Goal: Information Seeking & Learning: Learn about a topic

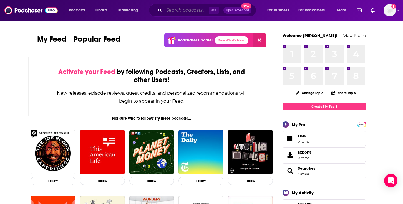
click at [187, 13] on input "Search podcasts, credits, & more..." at bounding box center [186, 10] width 45 height 9
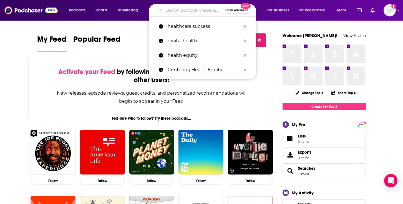
paste input "AHRMM Podcast"
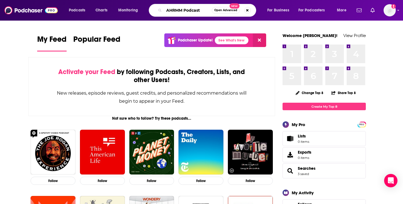
type input "AHRMM Podcast"
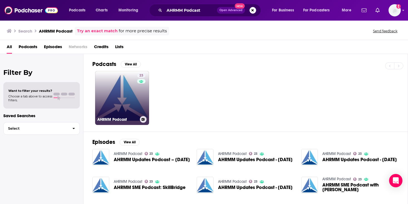
click at [113, 103] on link "23 AHRMM Podcast" at bounding box center [122, 98] width 54 height 54
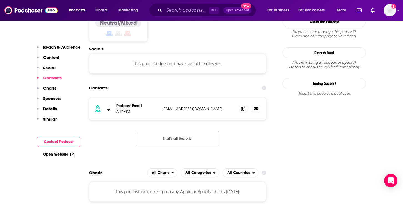
scroll to position [461, 0]
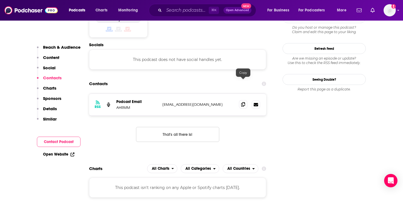
click at [243, 102] on icon at bounding box center [243, 104] width 4 height 4
click at [190, 15] on div "⌘ K Open Advanced New" at bounding box center [203, 10] width 108 height 13
click at [188, 12] on input "Search podcasts, credits, & more..." at bounding box center [186, 10] width 45 height 9
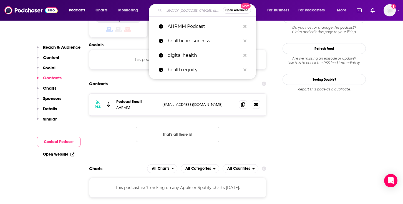
paste input "Power Supply"
type input "Power Supply"
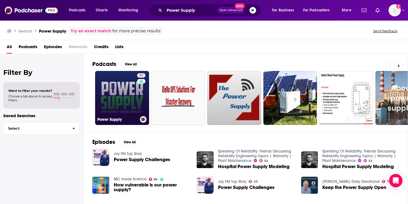
click at [98, 103] on link "37 Power Supply" at bounding box center [122, 98] width 54 height 54
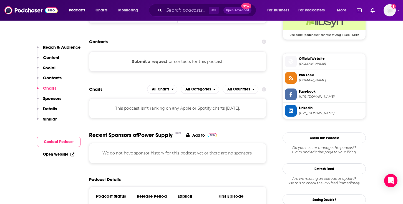
scroll to position [425, 0]
click at [155, 58] on button "Submit a request" at bounding box center [150, 61] width 36 height 6
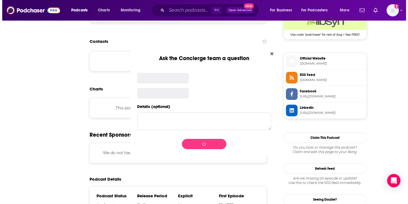
scroll to position [0, 0]
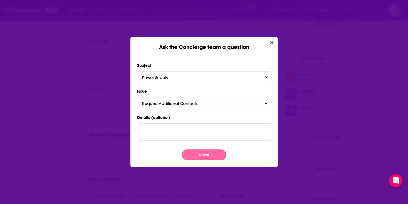
click at [211, 156] on button "Submit" at bounding box center [204, 154] width 44 height 11
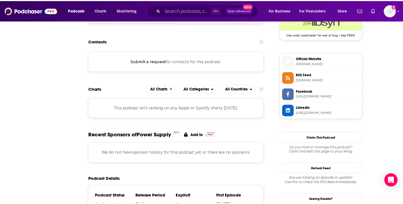
scroll to position [425, 0]
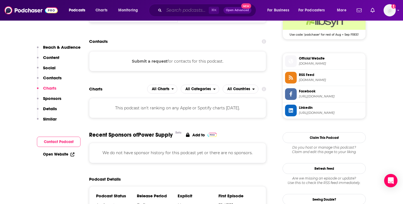
click at [181, 12] on input "Search podcasts, credits, & more..." at bounding box center [186, 10] width 45 height 9
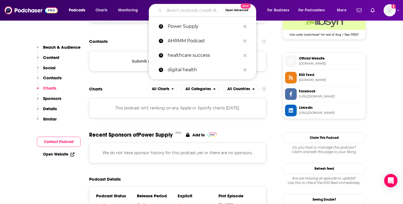
paste input "Parcels of Info, An NDC Podcast"
type input "Parcels of Info, An NDC Podcast"
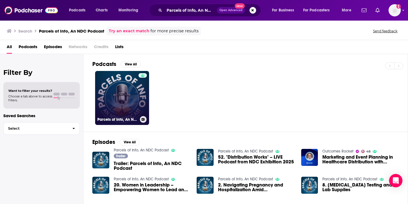
click at [129, 84] on link "Parcels of Info, An NDC Podcast" at bounding box center [122, 98] width 54 height 54
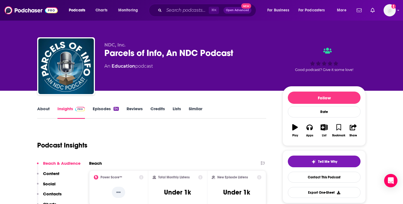
click at [40, 114] on link "About" at bounding box center [43, 112] width 13 height 13
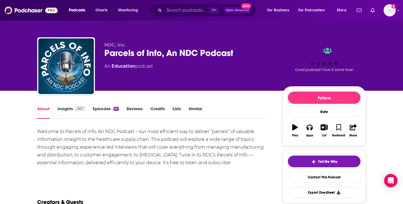
click at [65, 105] on div "About Insights Episodes 54 Reviews Credits Lists Similar" at bounding box center [151, 112] width 229 height 14
click at [66, 111] on link "Insights" at bounding box center [72, 112] width 28 height 13
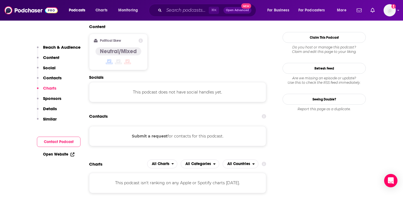
scroll to position [486, 0]
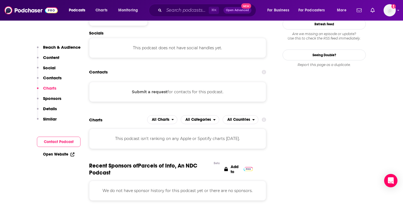
click at [154, 89] on button "Submit a request" at bounding box center [150, 92] width 36 height 6
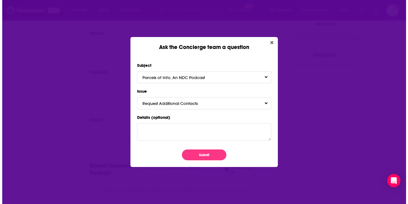
scroll to position [0, 0]
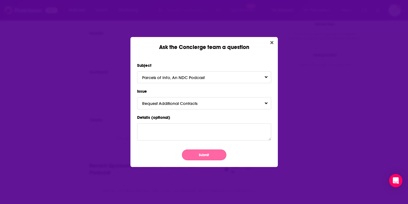
click at [201, 158] on button "Submit" at bounding box center [204, 154] width 44 height 11
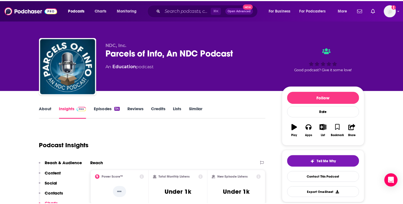
scroll to position [486, 0]
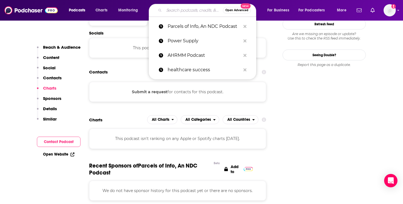
click at [168, 9] on input "Search podcasts, credits, & more..." at bounding box center [193, 10] width 59 height 9
paste input "Healthcare Supply Chain Best Practices Podcast"
type input "Healthcare Supply Chain Best Practices Podcast"
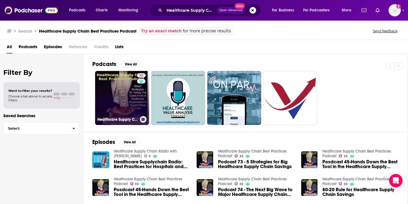
click at [103, 79] on link "33 Healthcare Supply Chain Best Practices Podcast" at bounding box center [122, 98] width 54 height 54
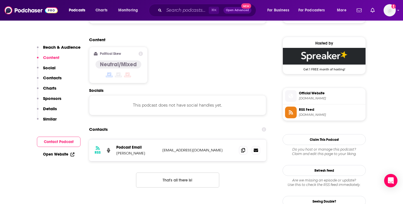
scroll to position [437, 0]
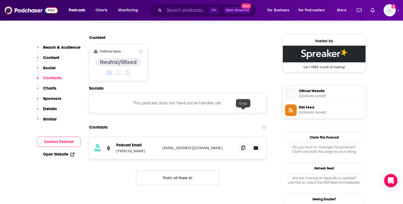
click at [244, 145] on icon at bounding box center [243, 147] width 4 height 4
click at [182, 11] on input "Search podcasts, credits, & more..." at bounding box center [186, 10] width 45 height 9
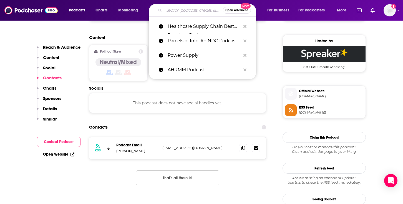
paste input "The Agile Supply Chain Podcast"
type input "The Agile Supply Chain Podcast"
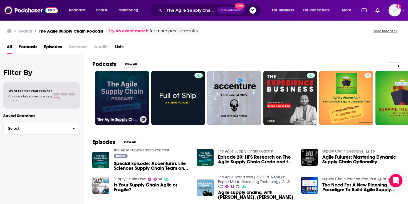
click at [136, 87] on link "The Agile Supply Chain Podcast" at bounding box center [122, 98] width 54 height 54
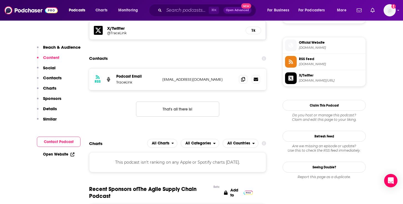
scroll to position [442, 0]
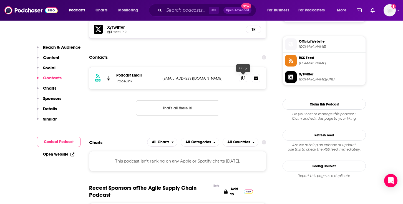
click at [244, 78] on icon at bounding box center [243, 78] width 4 height 4
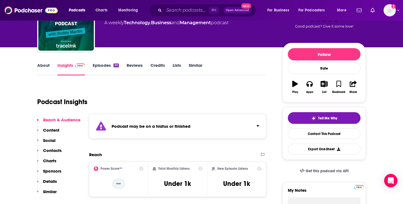
scroll to position [0, 0]
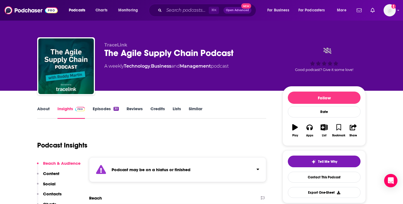
click at [104, 111] on link "Episodes 30" at bounding box center [106, 112] width 26 height 13
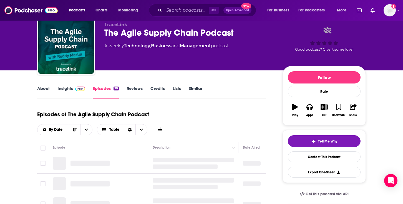
scroll to position [43, 0]
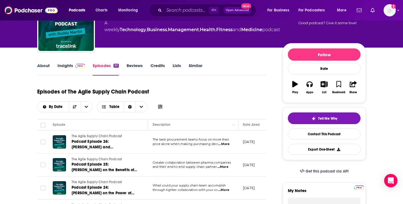
click at [62, 68] on link "Insights" at bounding box center [72, 69] width 28 height 13
